Goal: Information Seeking & Learning: Learn about a topic

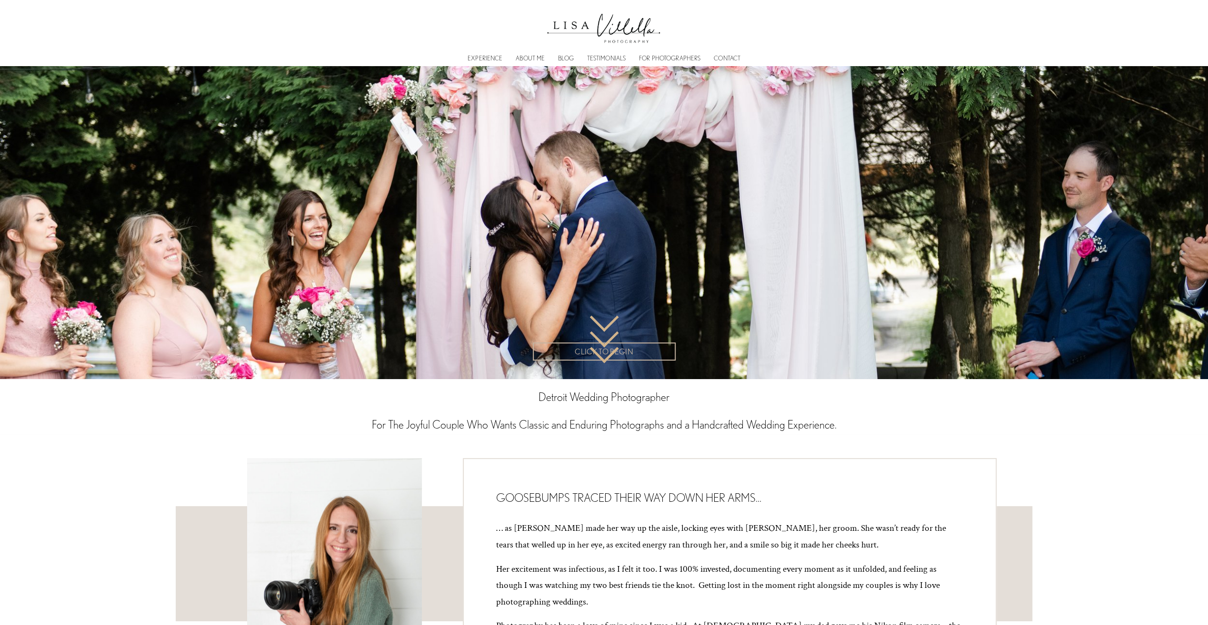
click at [672, 57] on link "FOR PHOTOGRAPHERS" at bounding box center [669, 58] width 61 height 3
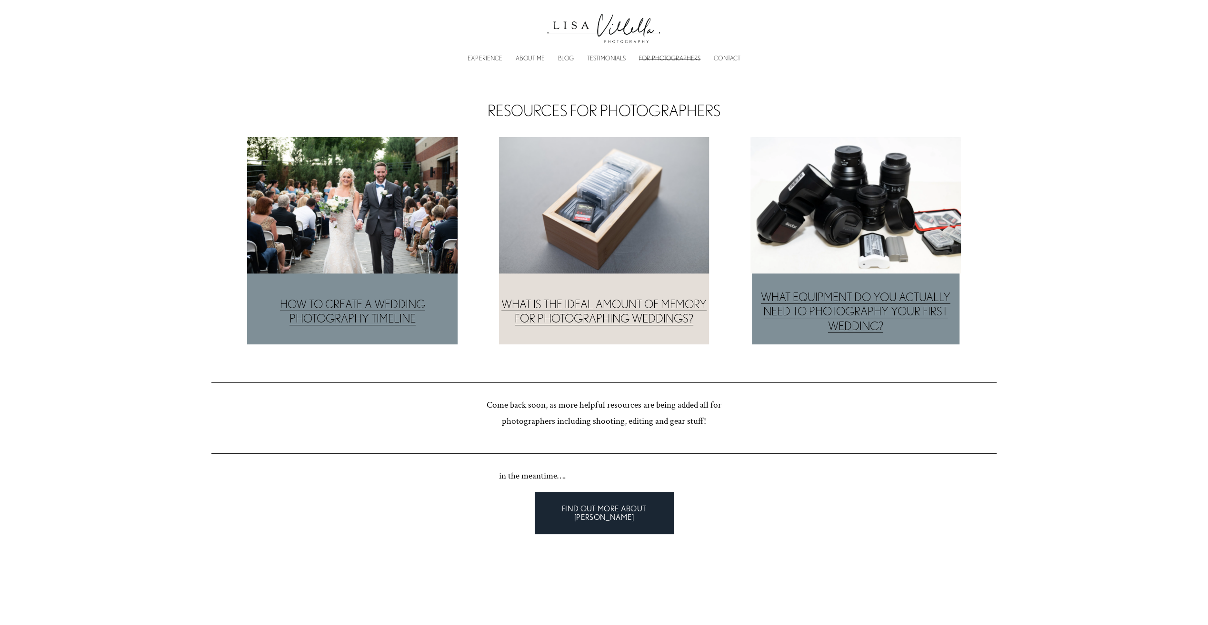
click at [860, 294] on link "WHAT EQUIPMENT DO YOU ACTUALLY NEED TO PHOTOGRAPHY YOUR FIRST WEDDING?" at bounding box center [855, 312] width 189 height 42
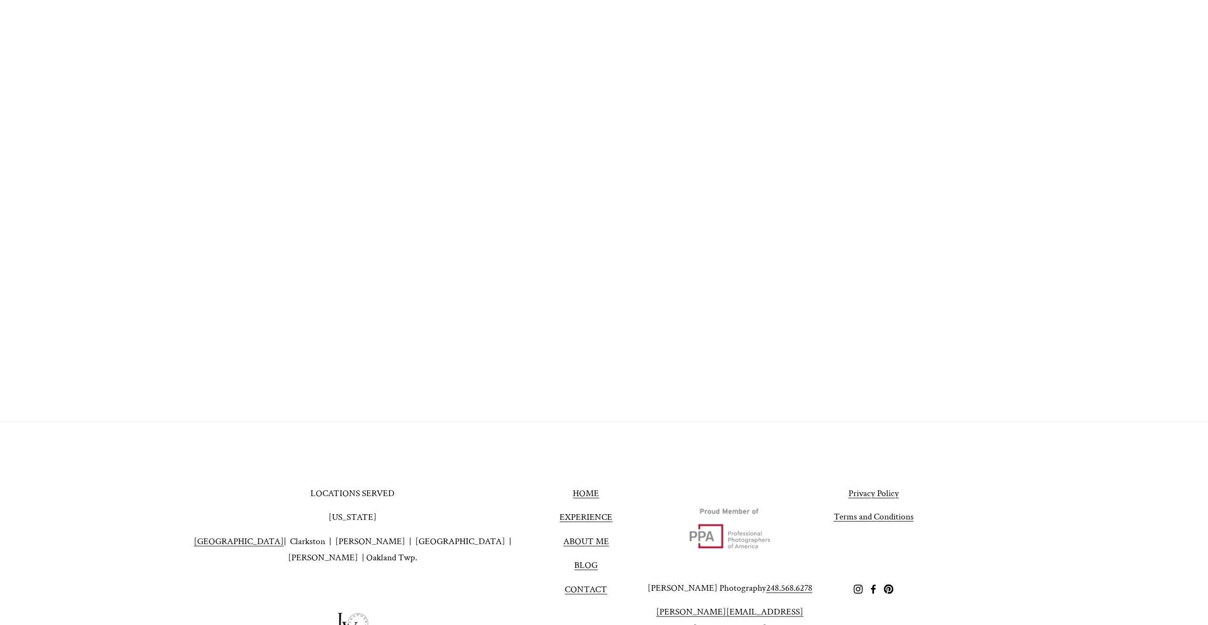
scroll to position [1681, 0]
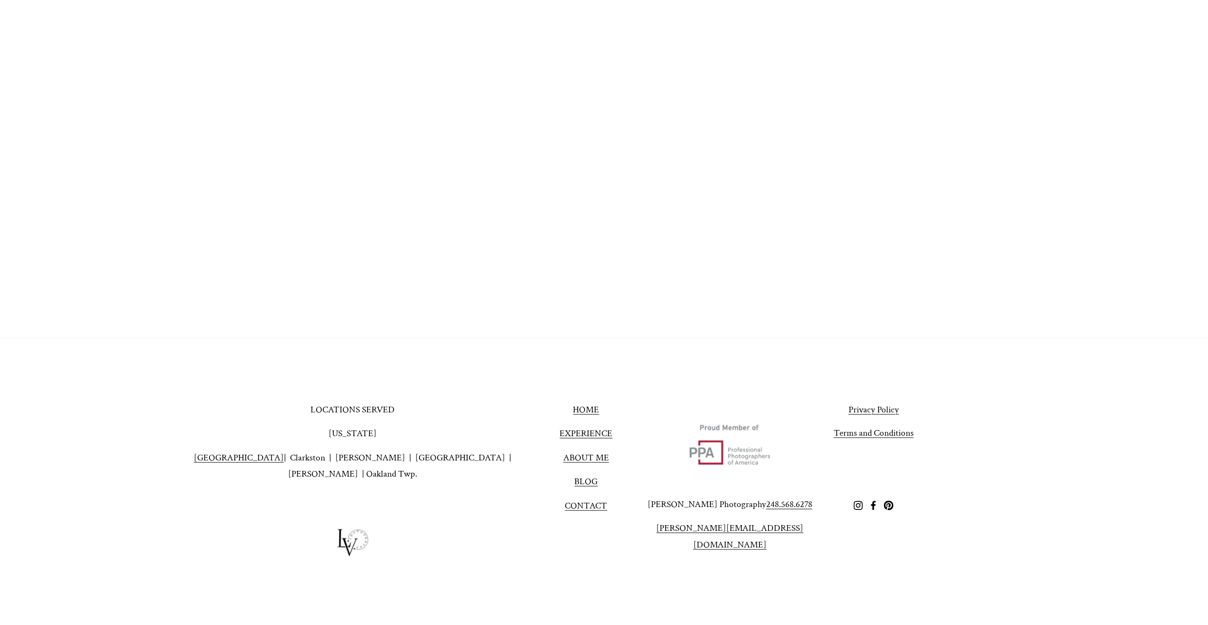
click at [888, 504] on use "Pinterest" at bounding box center [888, 506] width 10 height 10
